Goal: Task Accomplishment & Management: Complete application form

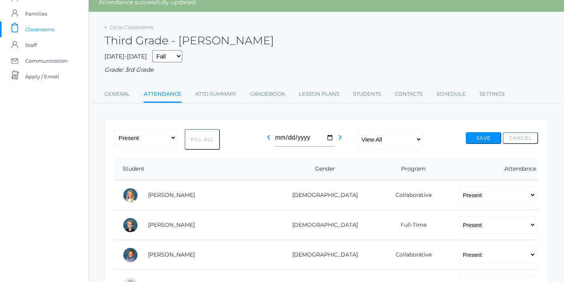
scroll to position [34, 0]
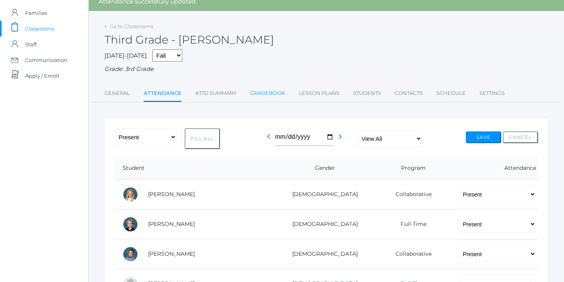
click at [272, 93] on link "Gradebook" at bounding box center [267, 94] width 35 height 16
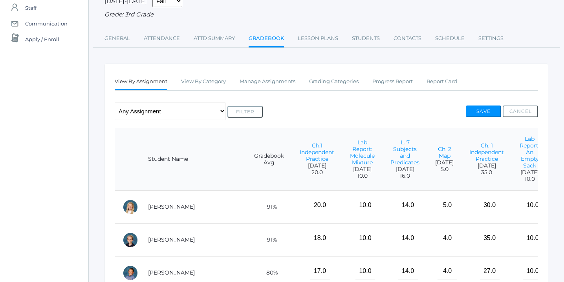
scroll to position [76, 0]
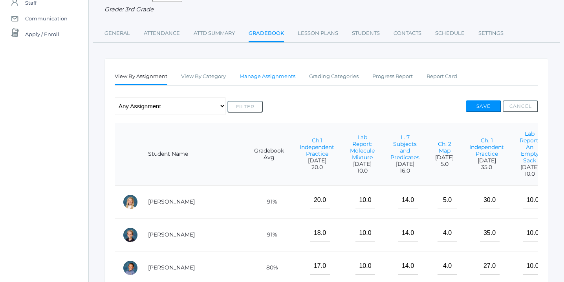
click at [277, 75] on link "Manage Assignments" at bounding box center [267, 77] width 56 height 16
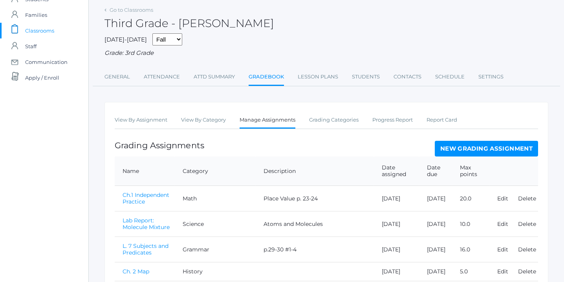
scroll to position [33, 0]
click at [478, 146] on link "New Grading Assignment" at bounding box center [485, 148] width 103 height 16
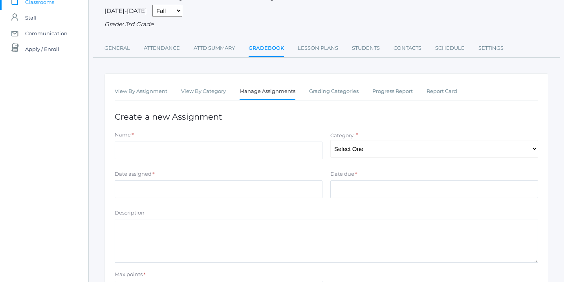
scroll to position [75, 0]
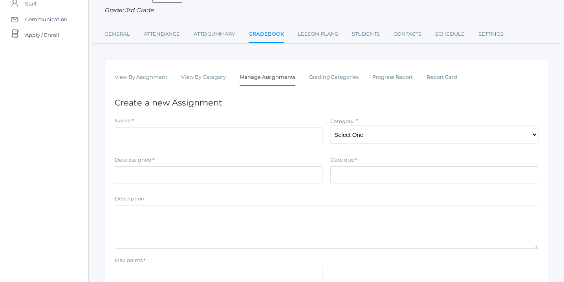
click at [531, 133] on select "Select One Character/Citizenship Math Grammar Literature Latin History Science …" at bounding box center [434, 135] width 208 height 18
select select "1118"
click at [330, 126] on select "Select One Character/Citizenship Math Grammar Literature Latin History Science …" at bounding box center [434, 135] width 208 height 18
click at [283, 139] on input "Name" at bounding box center [219, 137] width 208 height 18
type input "L. 17 Quotations"
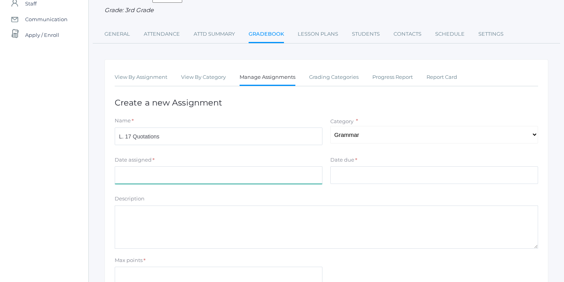
click at [182, 175] on input "Date assigned" at bounding box center [219, 175] width 208 height 18
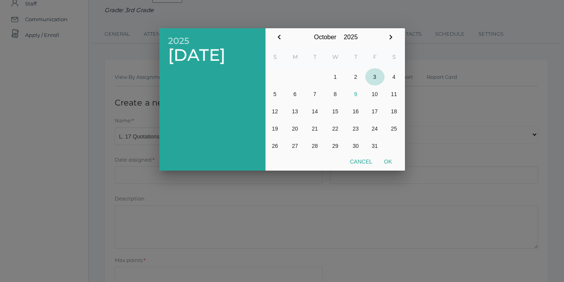
click at [375, 78] on button "3" at bounding box center [374, 76] width 19 height 17
click at [390, 161] on button "Ok" at bounding box center [388, 162] width 20 height 14
type input "[DATE]"
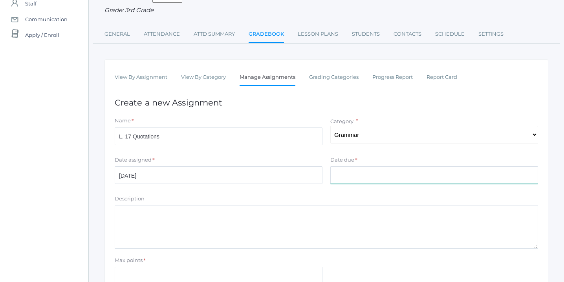
click at [380, 179] on input "Date due" at bounding box center [434, 175] width 208 height 18
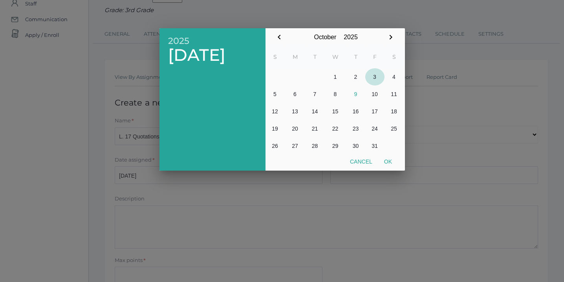
click at [375, 77] on button "3" at bounding box center [374, 76] width 19 height 17
click at [387, 161] on button "Ok" at bounding box center [388, 162] width 20 height 14
type input "[DATE]"
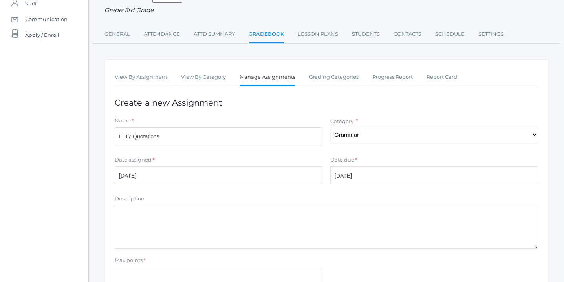
click at [181, 225] on textarea "Description" at bounding box center [326, 227] width 423 height 43
type textarea "P"
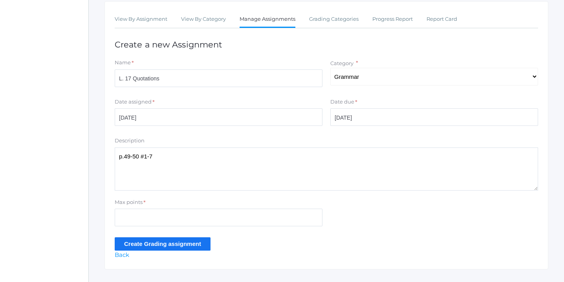
scroll to position [134, 0]
type textarea "p.49-50 #1-7"
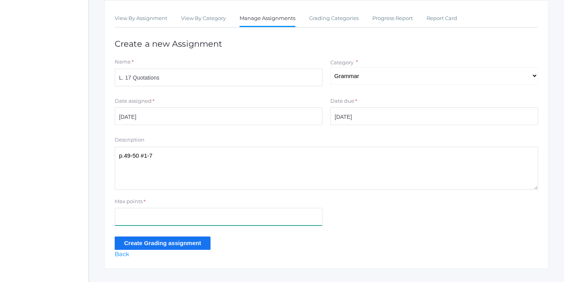
click at [167, 219] on input "Max points" at bounding box center [219, 217] width 208 height 18
type input "21"
click at [150, 243] on input "Create Grading assignment" at bounding box center [163, 243] width 96 height 13
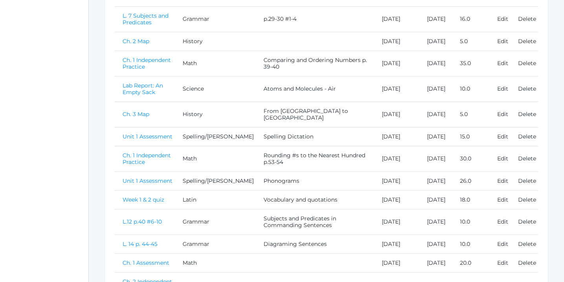
scroll to position [503, 0]
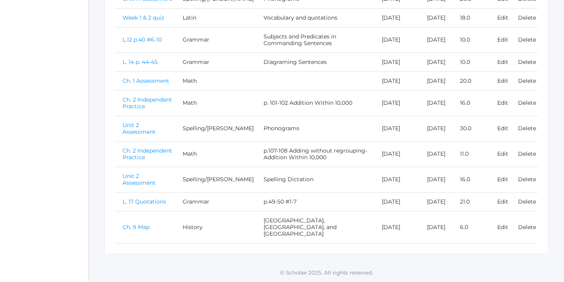
click at [153, 205] on link "L. 17 Quotations" at bounding box center [144, 201] width 44 height 7
